Goal: Task Accomplishment & Management: Manage account settings

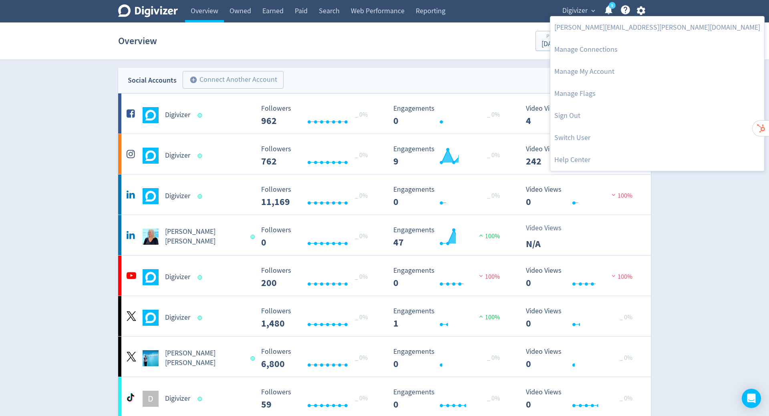
click at [569, 137] on link "Switch User" at bounding box center [658, 138] width 214 height 22
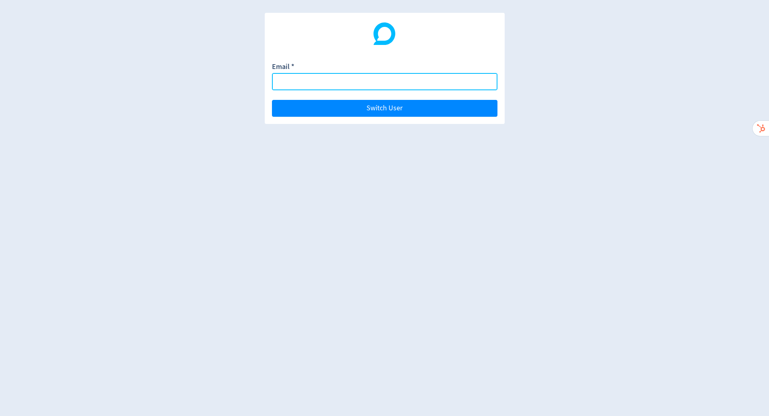
click at [413, 79] on input "Email *" at bounding box center [385, 81] width 226 height 17
paste input "[PERSON_NAME][EMAIL_ADDRESS][PERSON_NAME][DOMAIN_NAME]"
type input "[PERSON_NAME][EMAIL_ADDRESS][PERSON_NAME][DOMAIN_NAME]"
click at [272, 100] on button "Switch User" at bounding box center [385, 108] width 226 height 17
